Goal: Check status: Check status

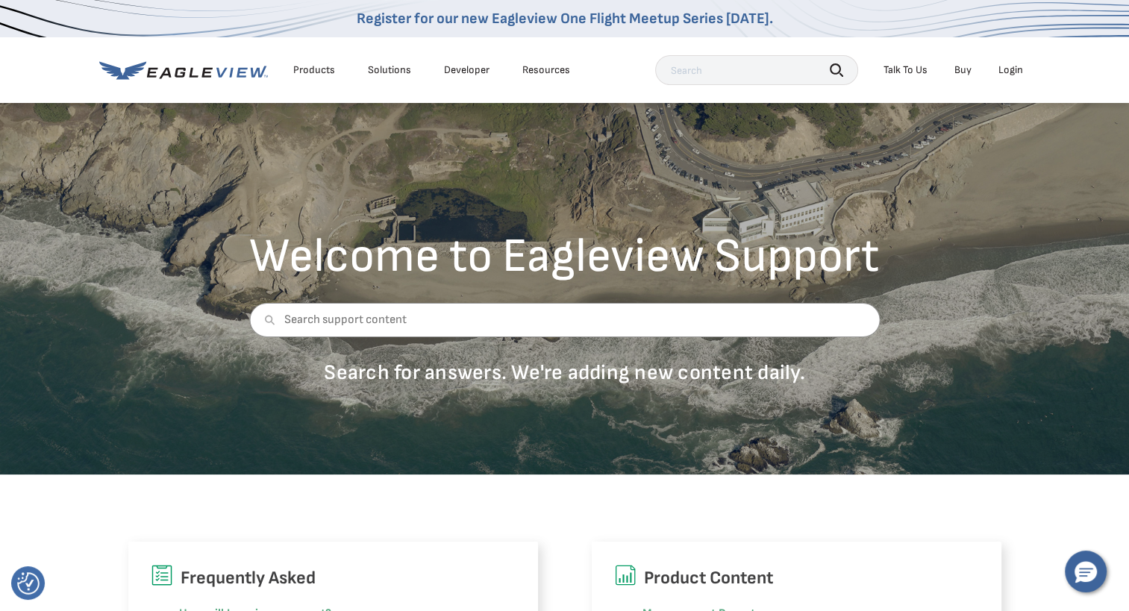
click at [1008, 73] on div "Login" at bounding box center [1011, 69] width 25 height 13
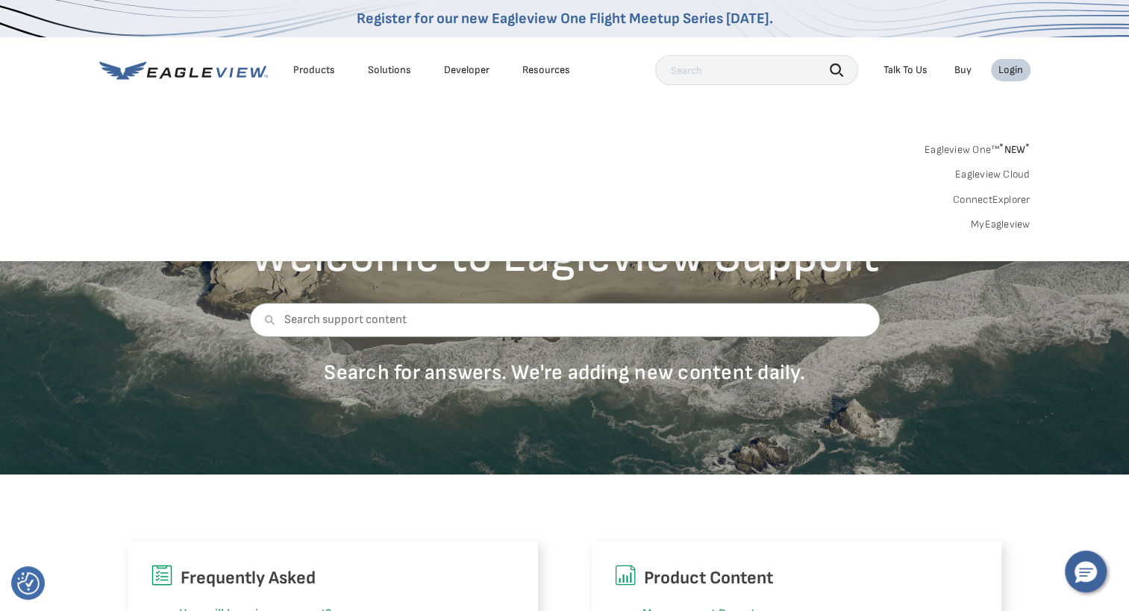
click at [999, 225] on link "MyEagleview" at bounding box center [1001, 224] width 60 height 13
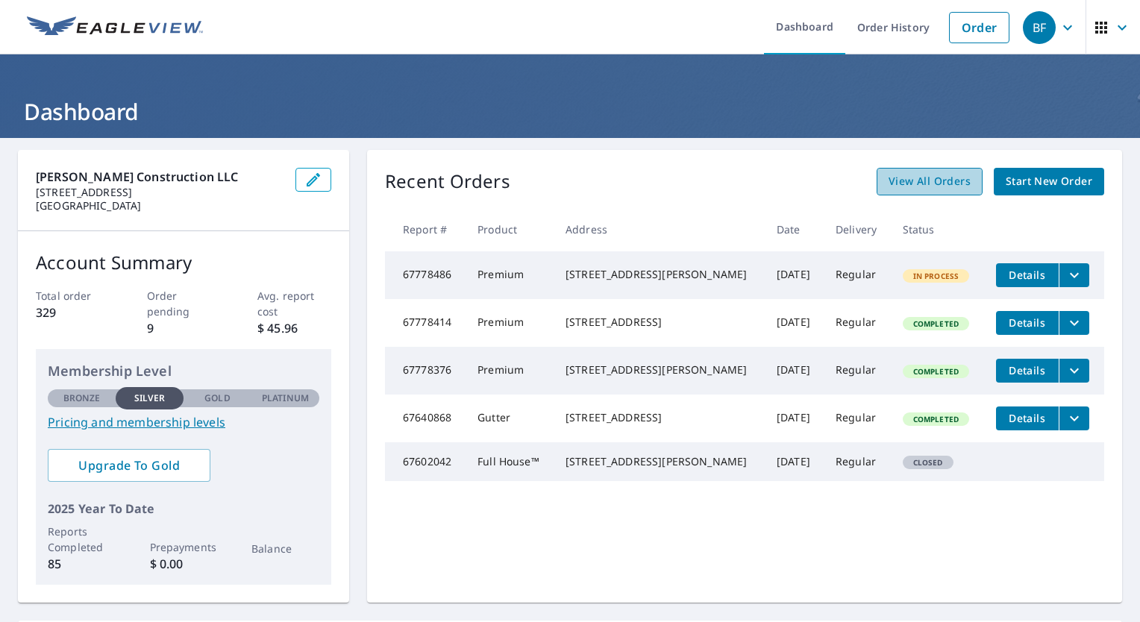
click at [889, 184] on span "View All Orders" at bounding box center [930, 181] width 82 height 19
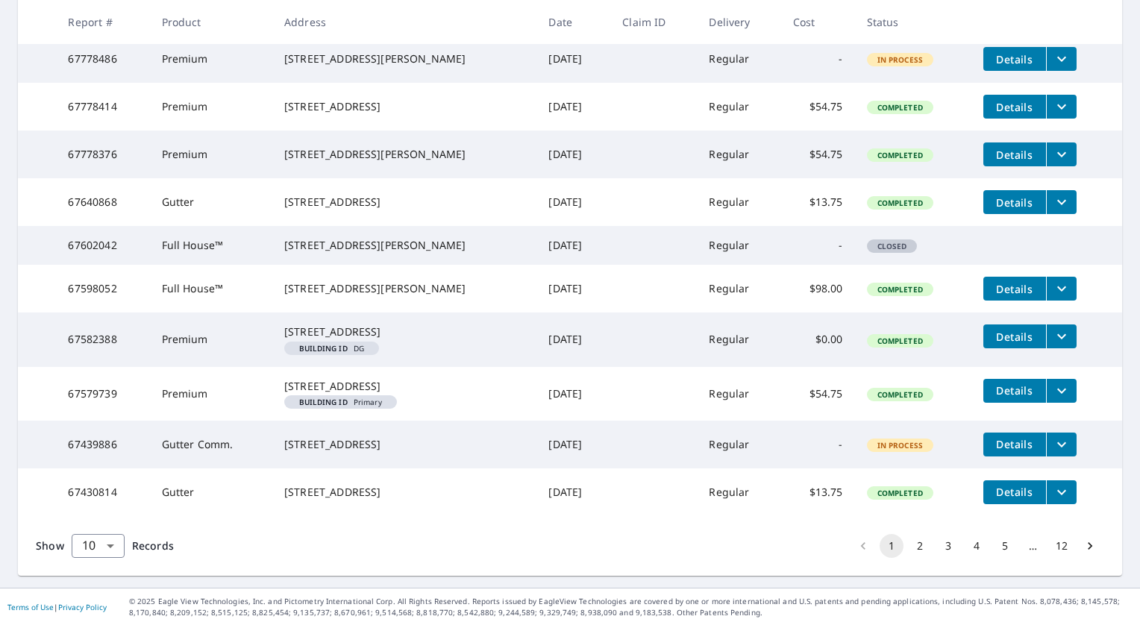
scroll to position [299, 0]
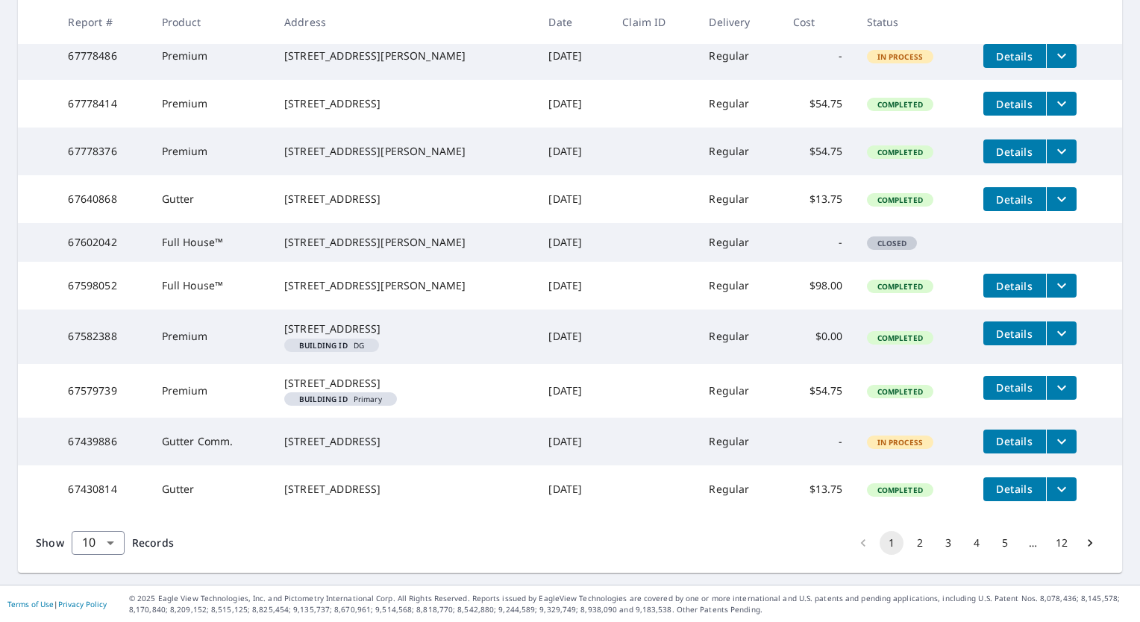
click at [1020, 449] on span "Details" at bounding box center [1015, 441] width 45 height 14
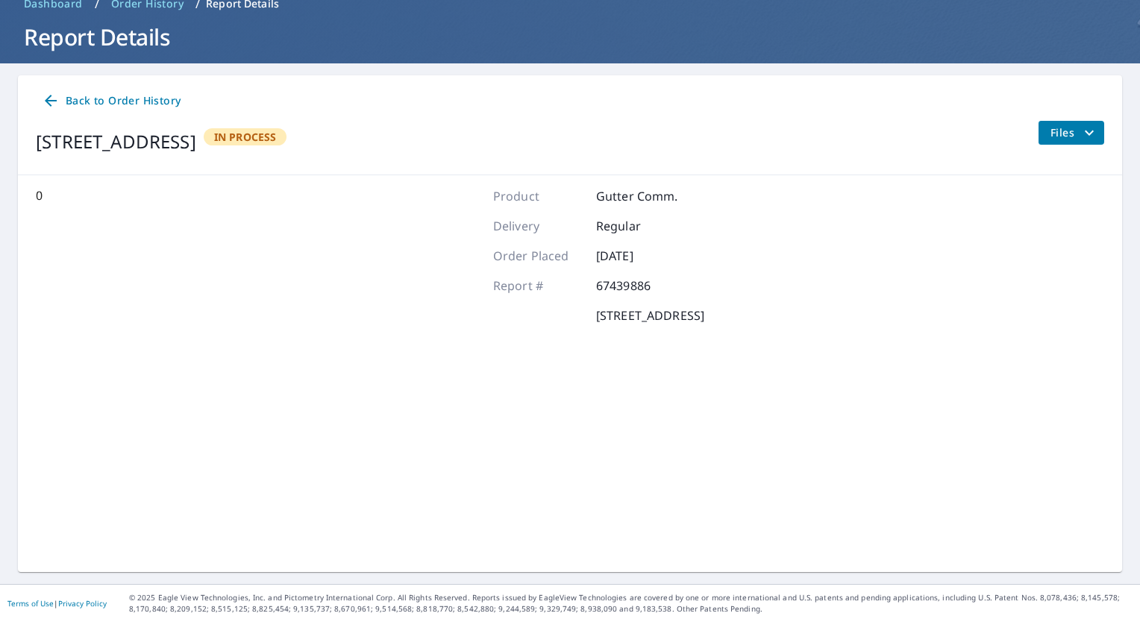
scroll to position [73, 0]
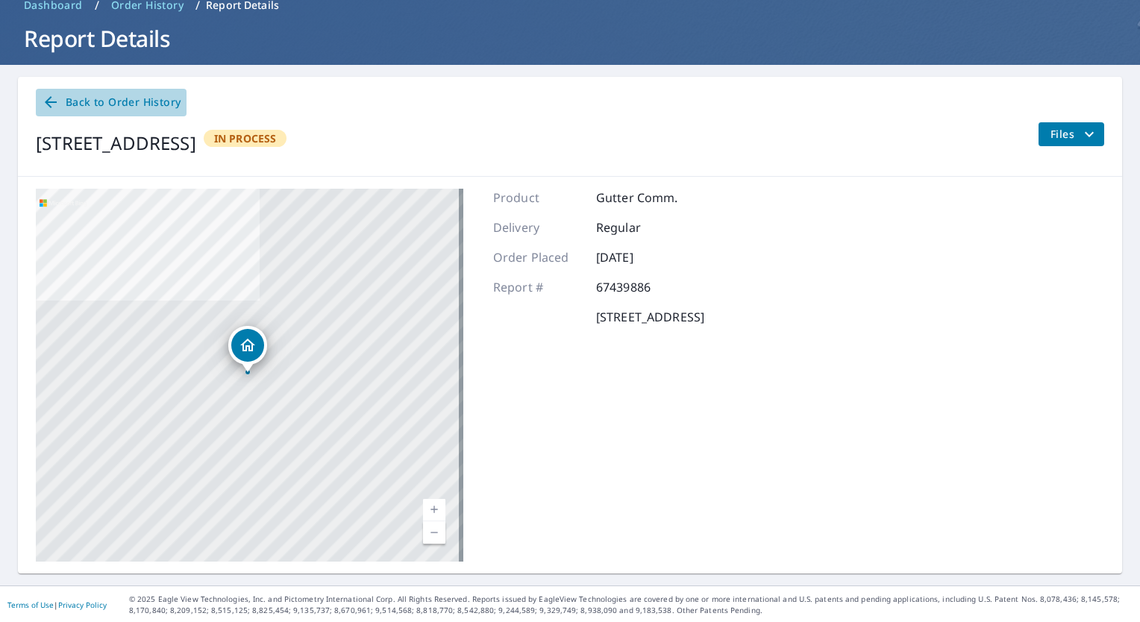
click at [102, 107] on span "Back to Order History" at bounding box center [111, 102] width 139 height 19
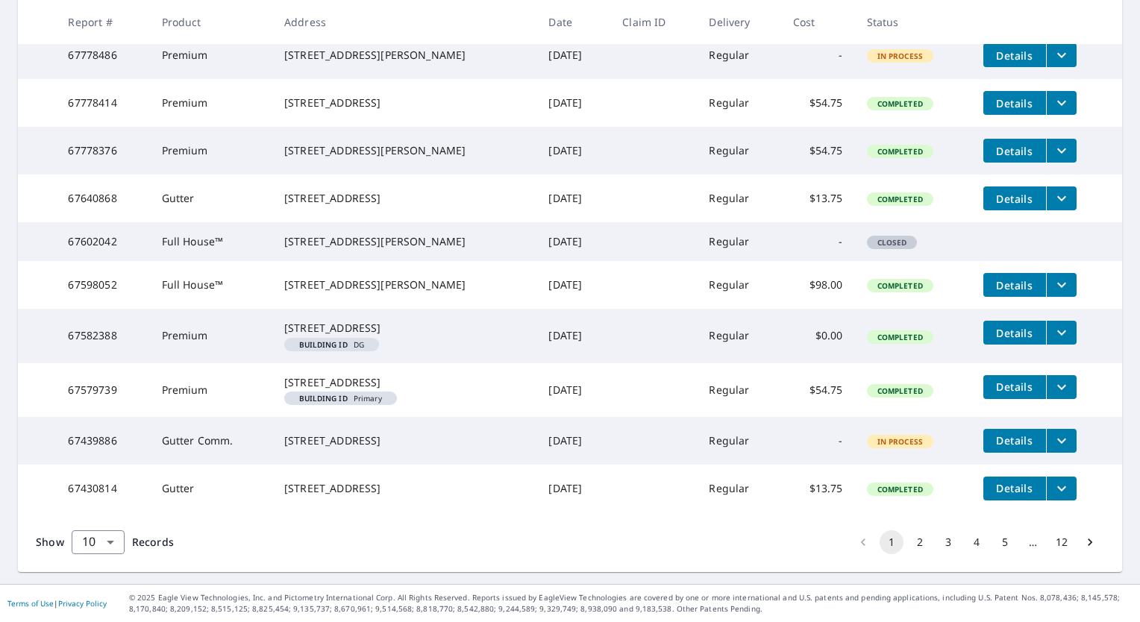
scroll to position [385, 0]
click at [1057, 432] on icon "filesDropdownBtn-67439886" at bounding box center [1062, 441] width 18 height 18
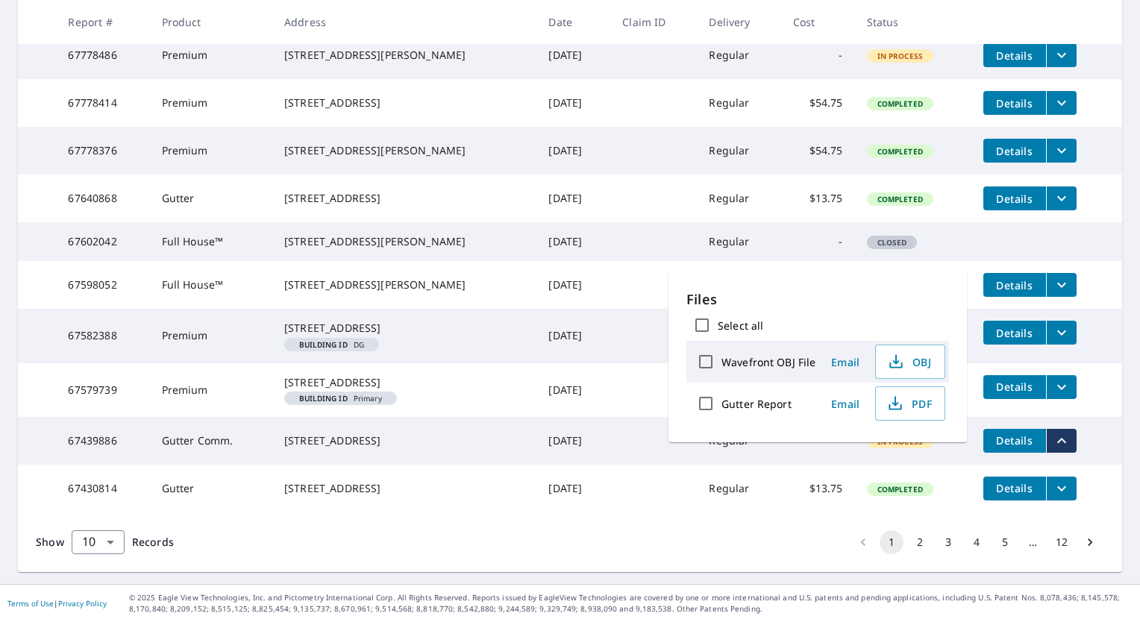
click at [1015, 434] on span "Details" at bounding box center [1015, 441] width 45 height 14
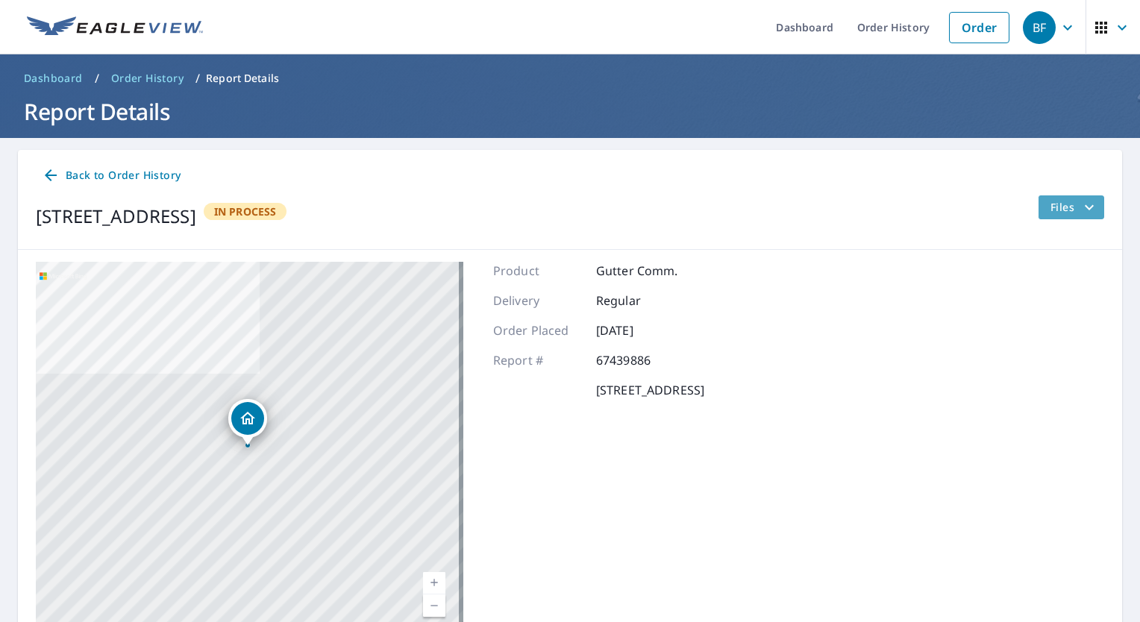
click at [1051, 200] on span "Files" at bounding box center [1075, 208] width 48 height 18
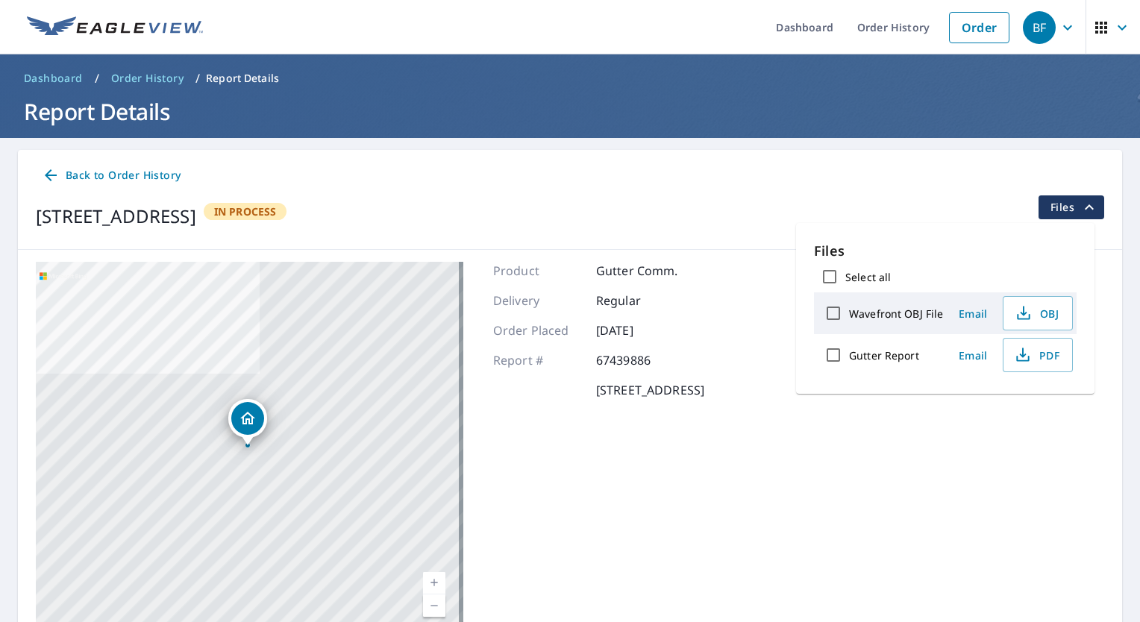
click at [700, 189] on div "Back to Order History" at bounding box center [570, 176] width 1069 height 28
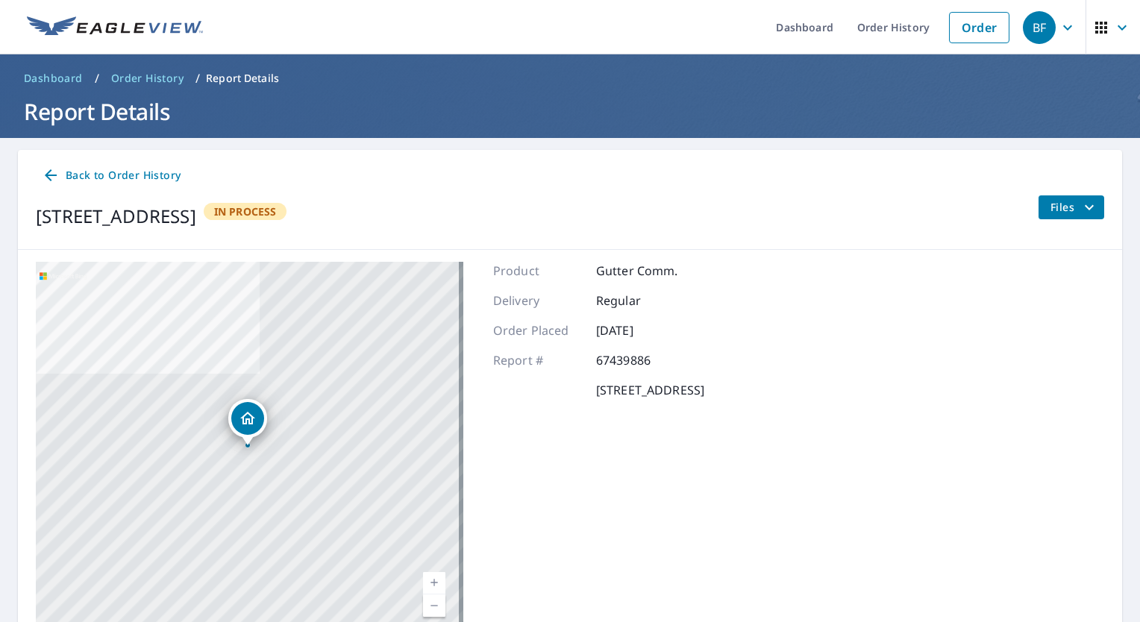
click at [146, 176] on span "Back to Order History" at bounding box center [111, 175] width 139 height 19
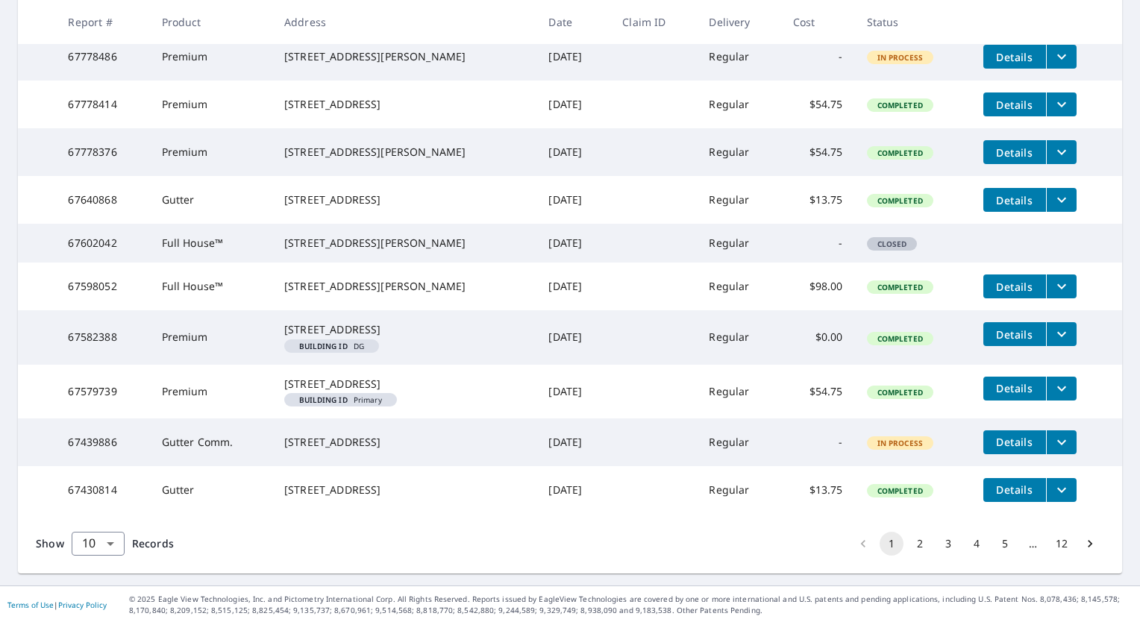
scroll to position [385, 0]
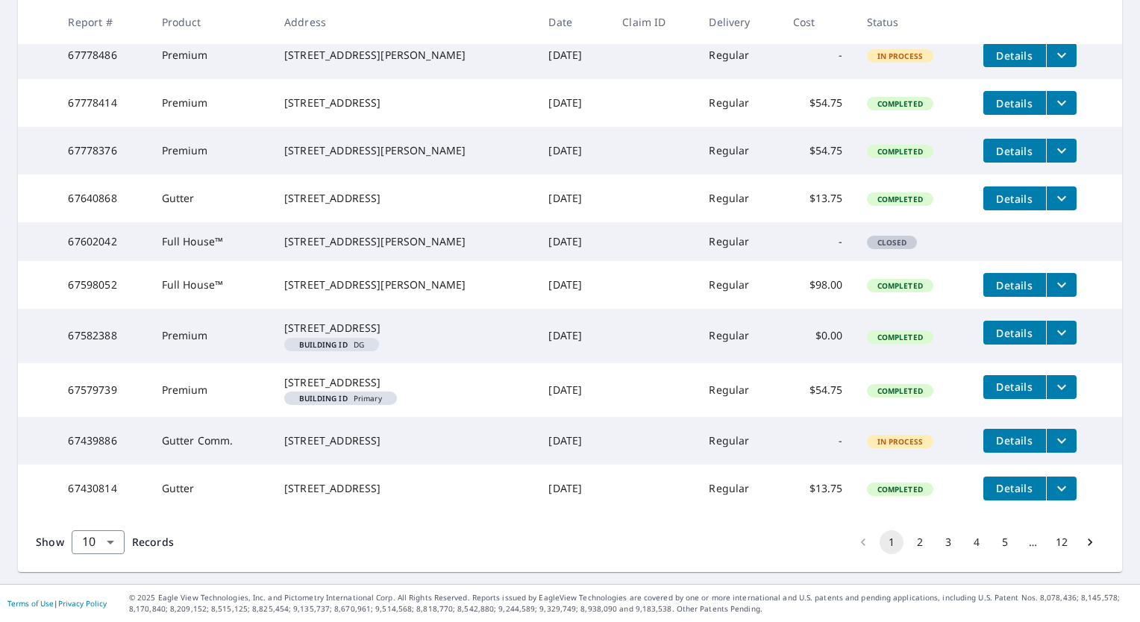
click at [1058, 438] on icon "filesDropdownBtn-67439886" at bounding box center [1062, 440] width 9 height 5
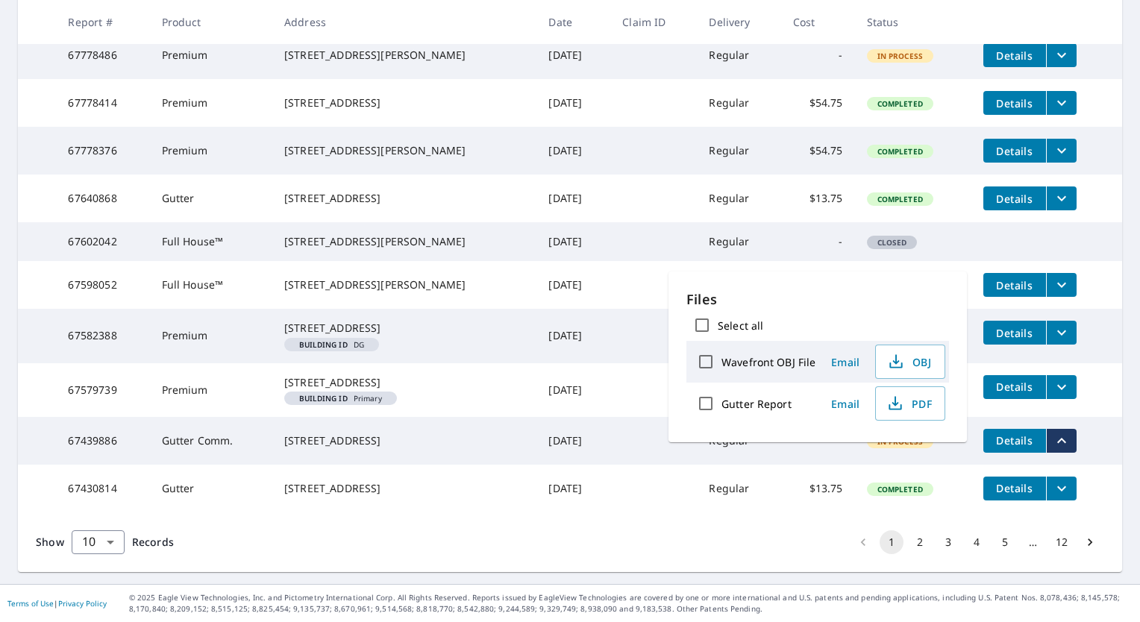
click at [1067, 420] on td "Details" at bounding box center [1047, 441] width 151 height 48
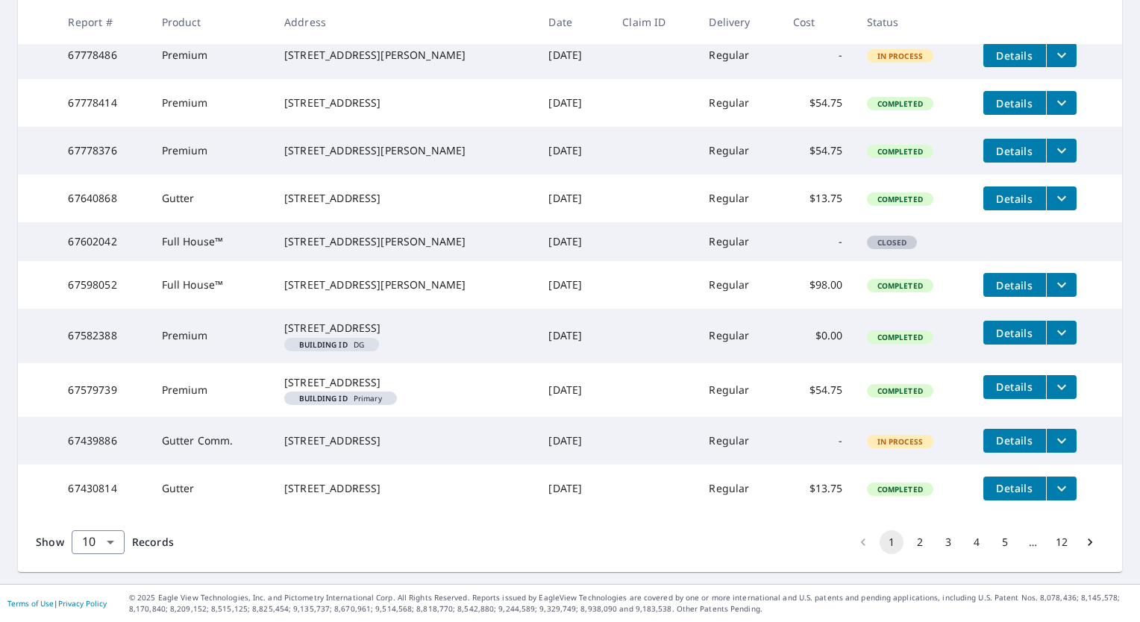
drag, startPoint x: 190, startPoint y: 427, endPoint x: 1024, endPoint y: 428, distance: 833.7
drag, startPoint x: 1024, startPoint y: 428, endPoint x: 1046, endPoint y: 431, distance: 21.8
click at [1053, 432] on icon "filesDropdownBtn-67439886" at bounding box center [1062, 441] width 18 height 18
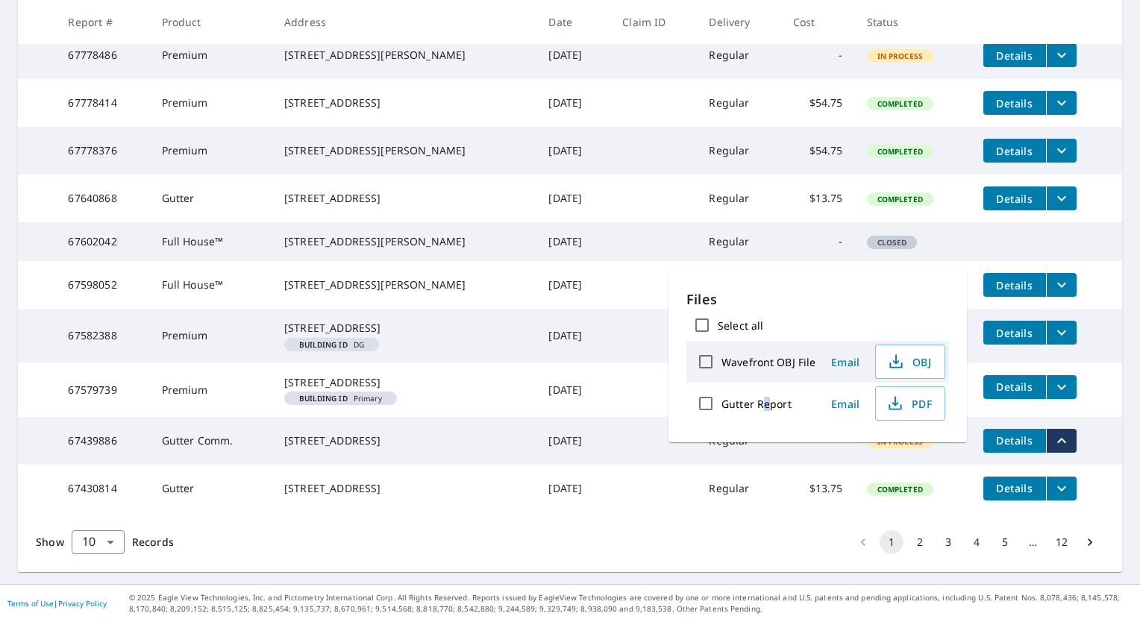
click at [769, 408] on label "Gutter Report" at bounding box center [757, 404] width 70 height 14
drag, startPoint x: 769, startPoint y: 408, endPoint x: 928, endPoint y: 408, distance: 159.7
click at [928, 408] on span "PDF" at bounding box center [909, 404] width 48 height 18
